Goal: Feedback & Contribution: Submit feedback/report problem

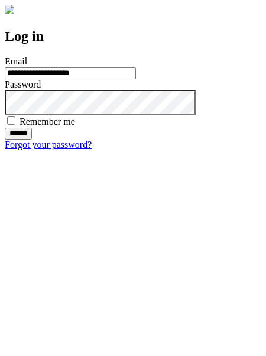
type input "**********"
click at [32, 140] on input "******" at bounding box center [18, 134] width 27 height 12
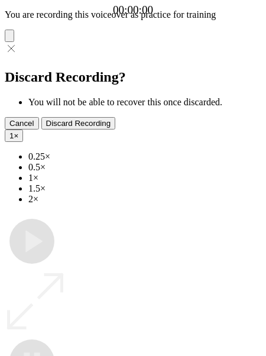
type input "**********"
